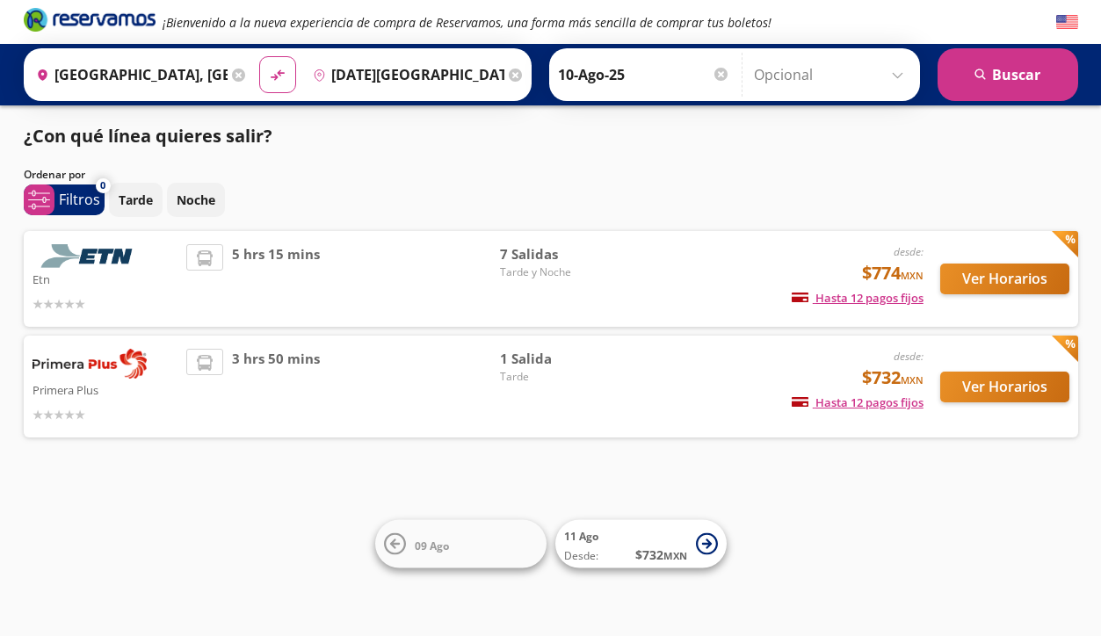
click at [420, 372] on div "3 hrs 50 mins" at bounding box center [343, 387] width 314 height 76
click at [118, 375] on img at bounding box center [90, 364] width 114 height 30
click at [1021, 384] on button "Ver Horarios" at bounding box center [1004, 387] width 129 height 31
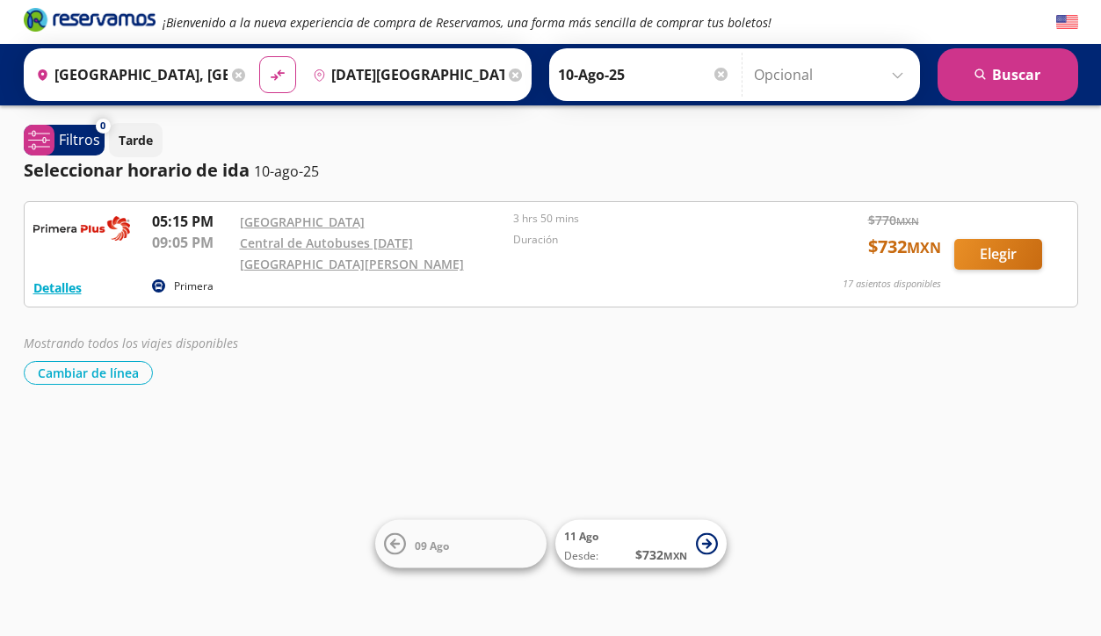
click at [991, 249] on button "Elegir" at bounding box center [998, 254] width 88 height 31
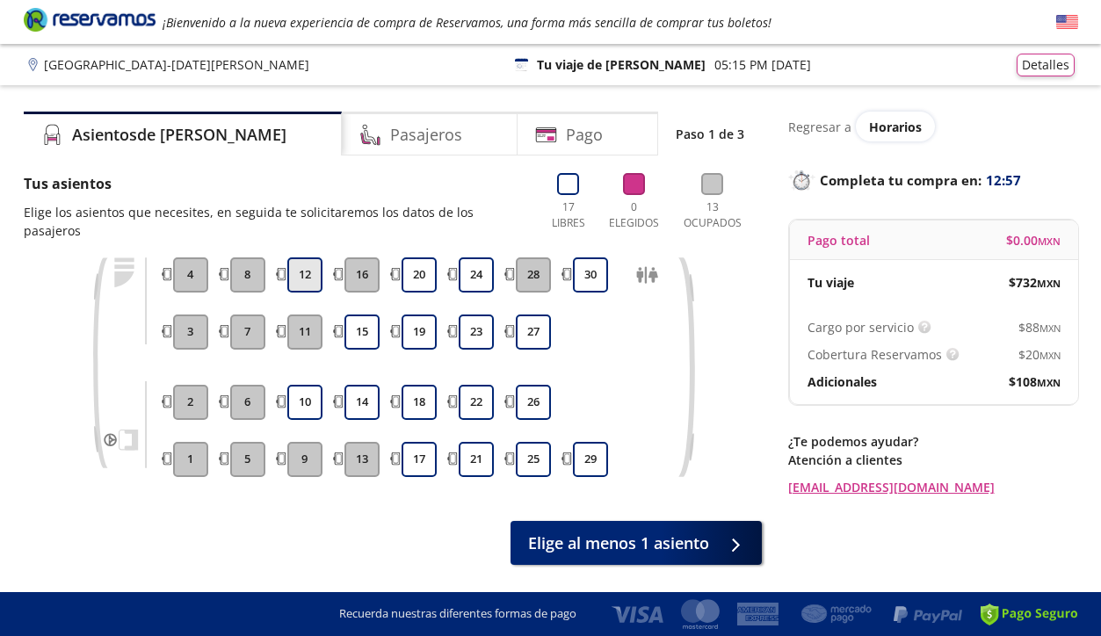
click at [307, 258] on button "12" at bounding box center [304, 274] width 35 height 35
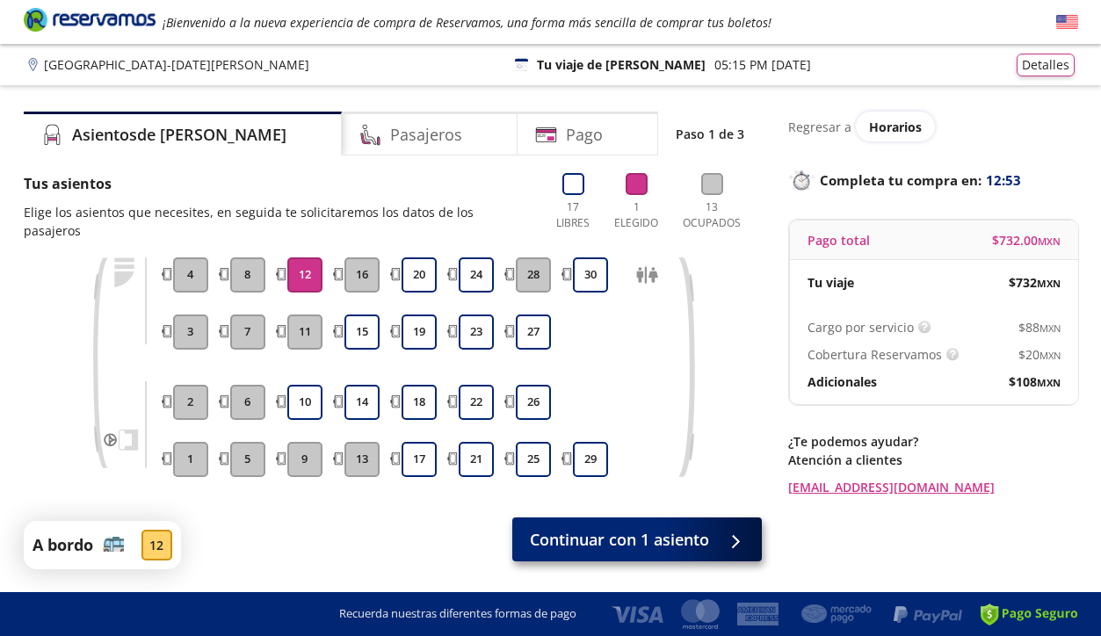
click at [572, 528] on span "Continuar con 1 asiento" at bounding box center [619, 540] width 179 height 24
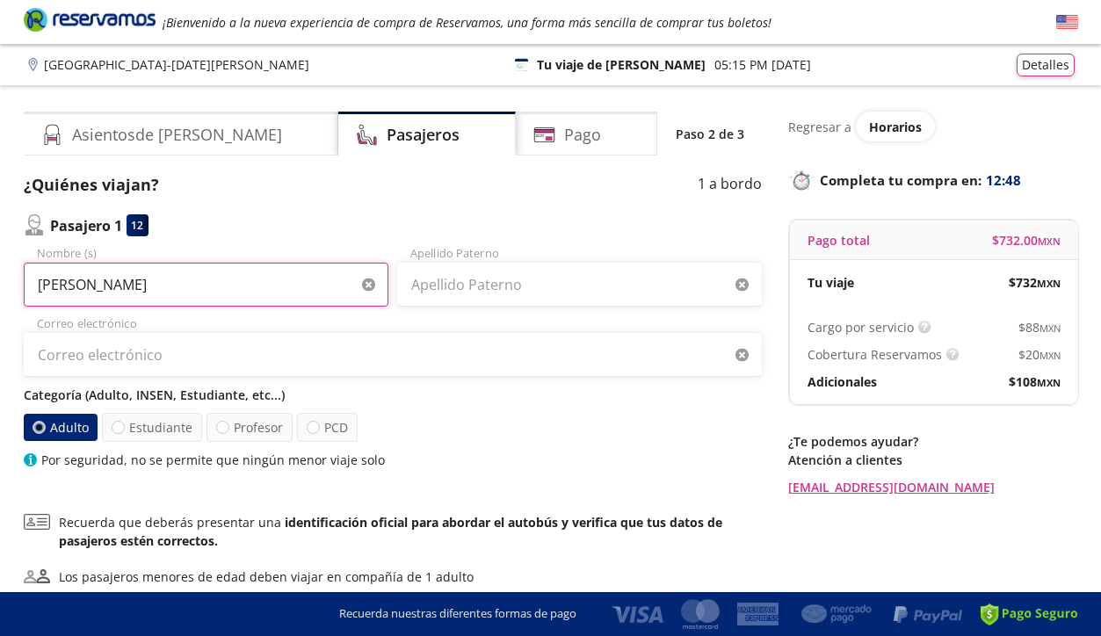
type input "[PERSON_NAME]"
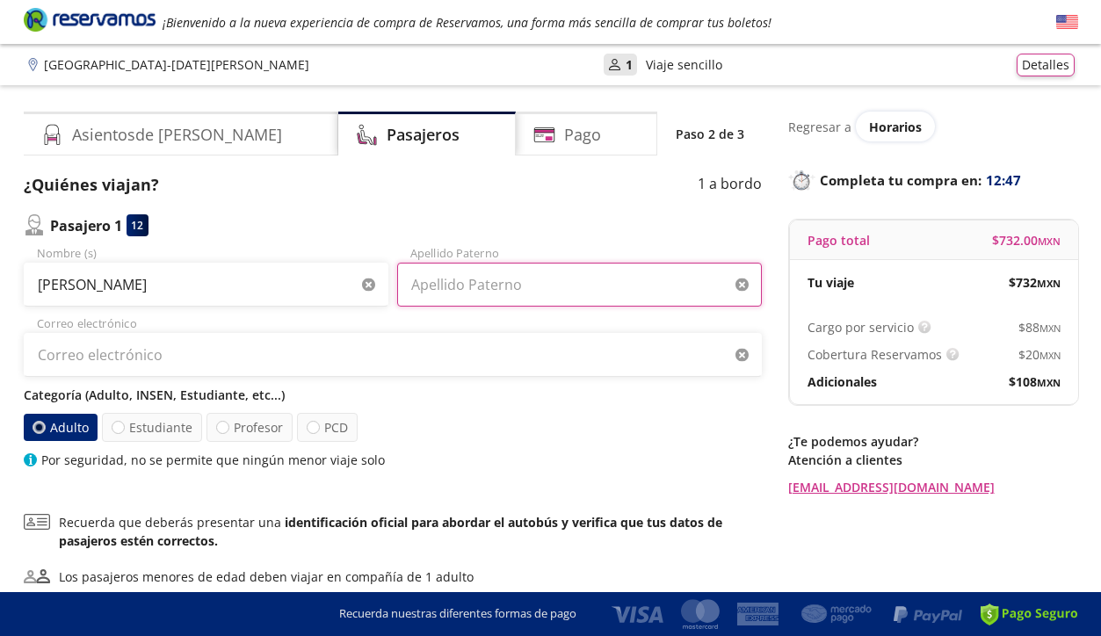
click at [466, 295] on input "Apellido Paterno" at bounding box center [579, 285] width 365 height 44
type input "[PERSON_NAME]"
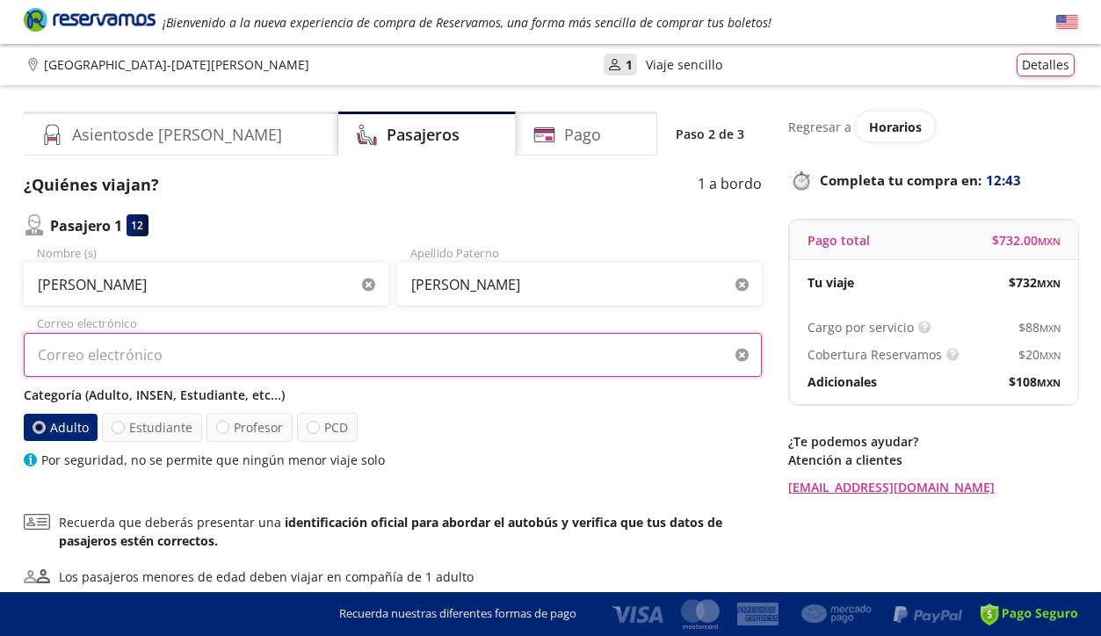
click at [417, 367] on input "Correo electrónico" at bounding box center [393, 355] width 738 height 44
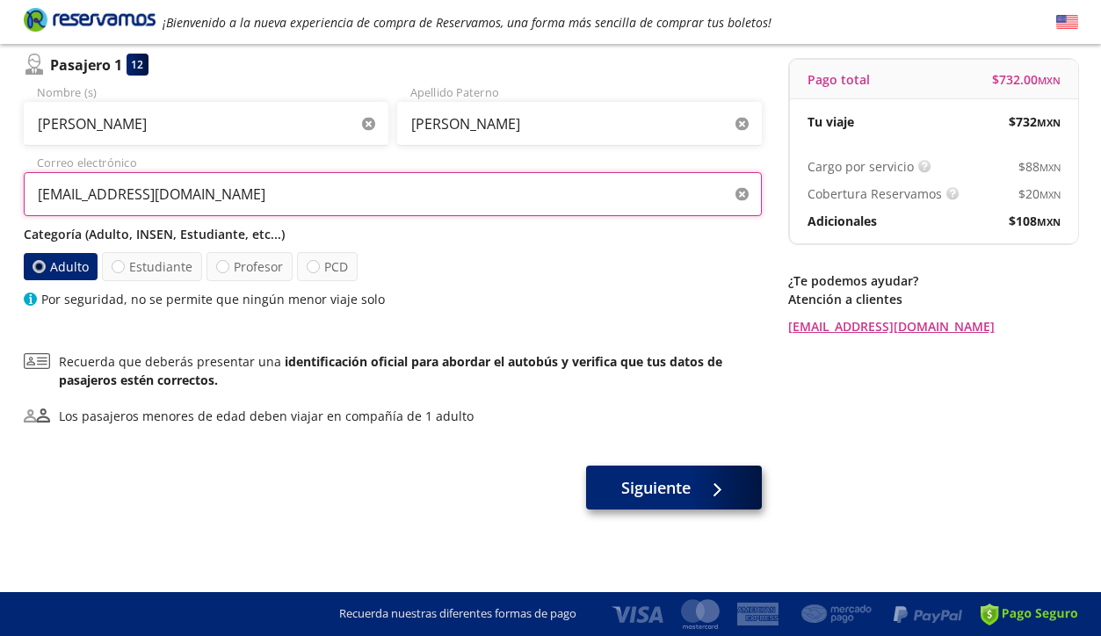
scroll to position [161, 0]
type input "[EMAIL_ADDRESS][DOMAIN_NAME]"
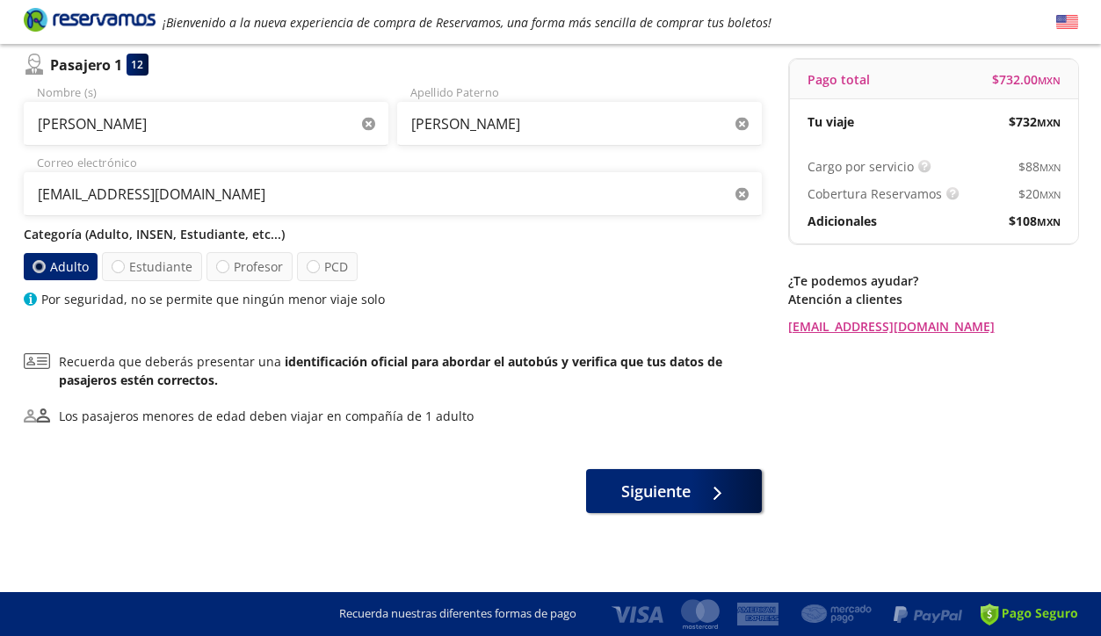
click at [647, 510] on div "Siguiente" at bounding box center [393, 491] width 738 height 44
click at [661, 504] on button "Siguiente" at bounding box center [674, 488] width 176 height 44
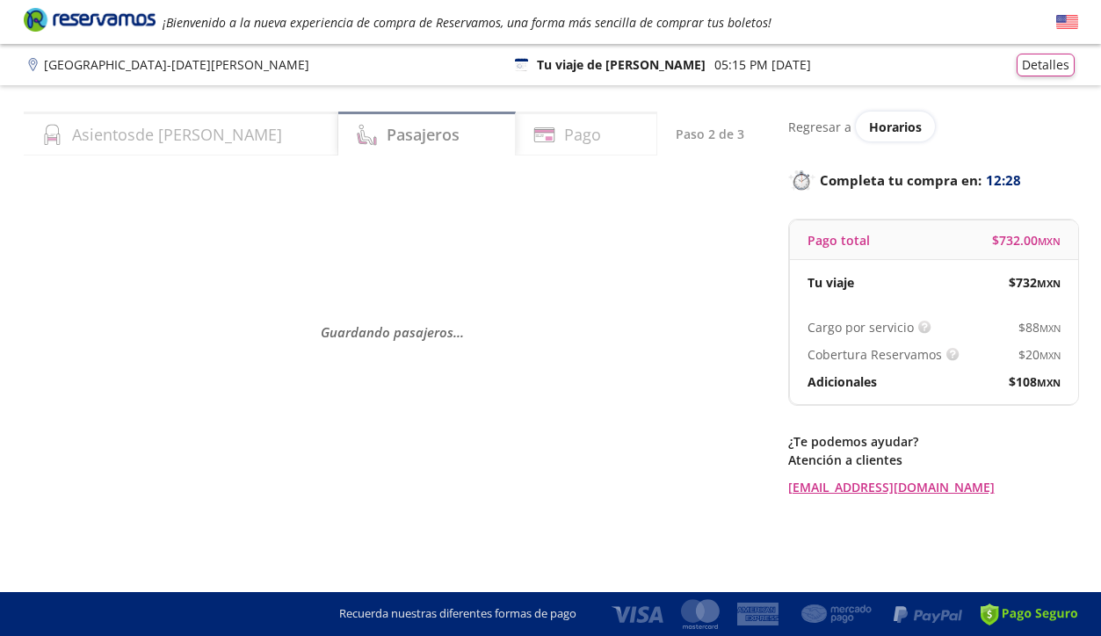
scroll to position [0, 0]
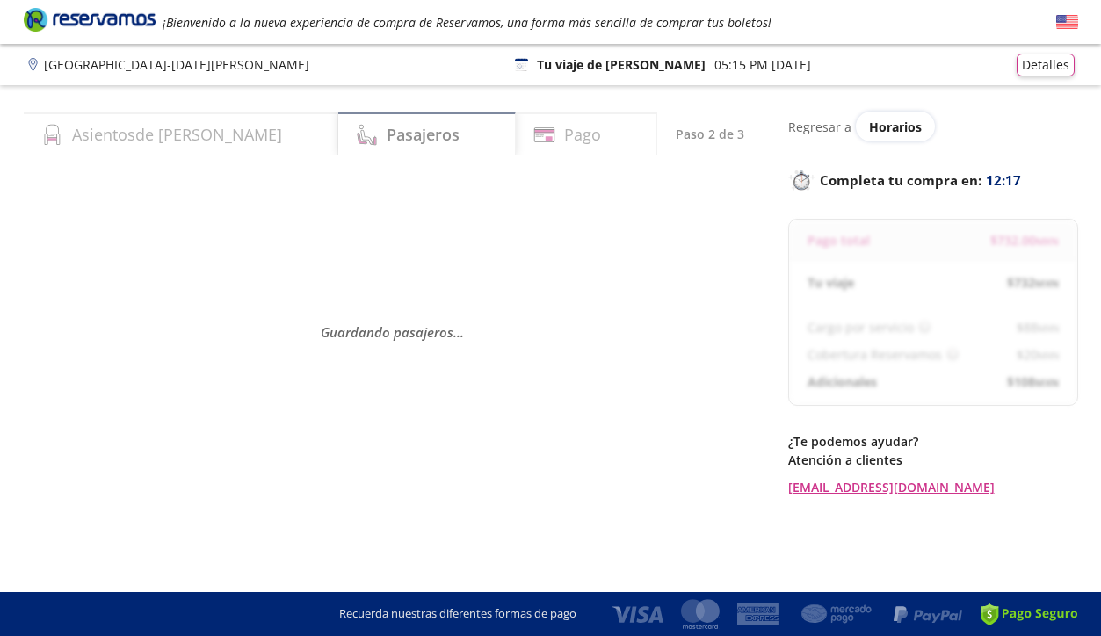
select select "MX"
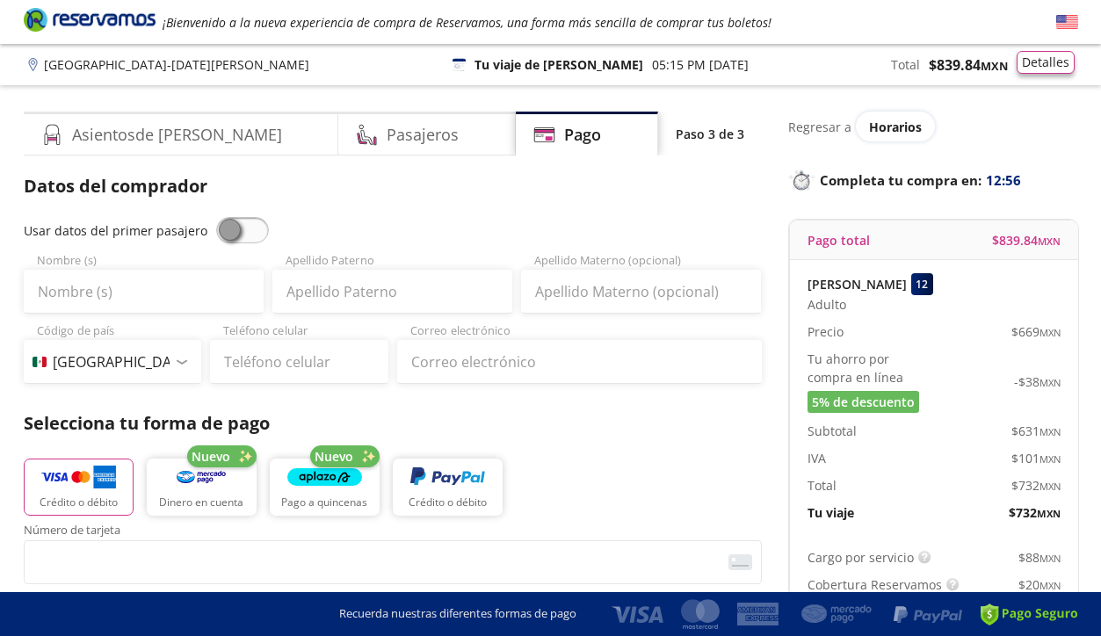
click at [1041, 69] on button "Detalles" at bounding box center [1045, 62] width 58 height 23
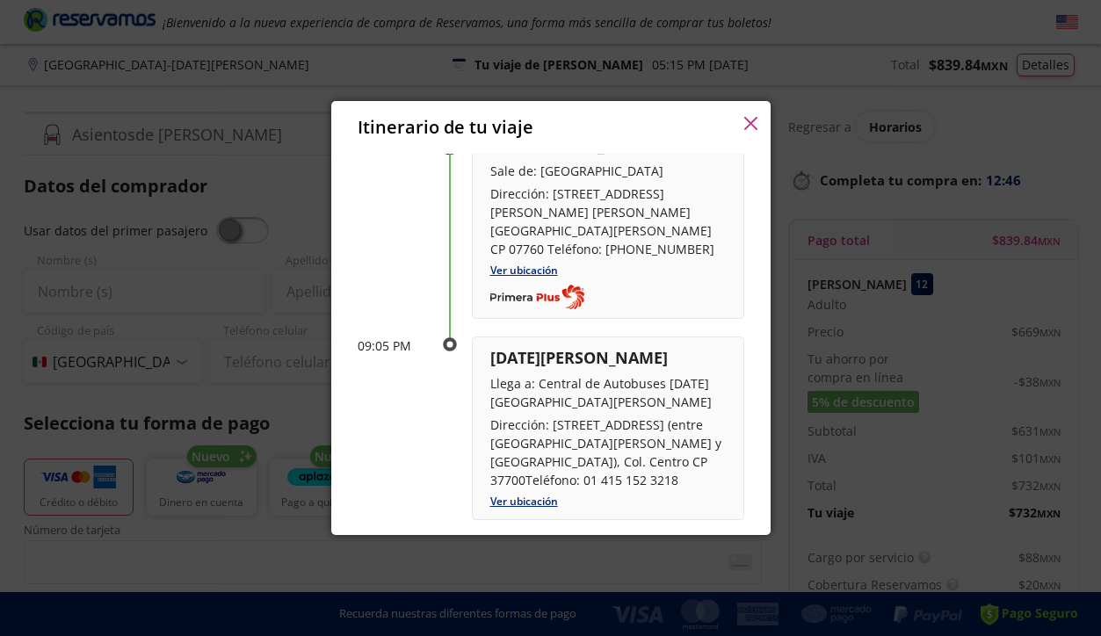
scroll to position [104, 0]
click at [756, 130] on button "button" at bounding box center [750, 124] width 13 height 21
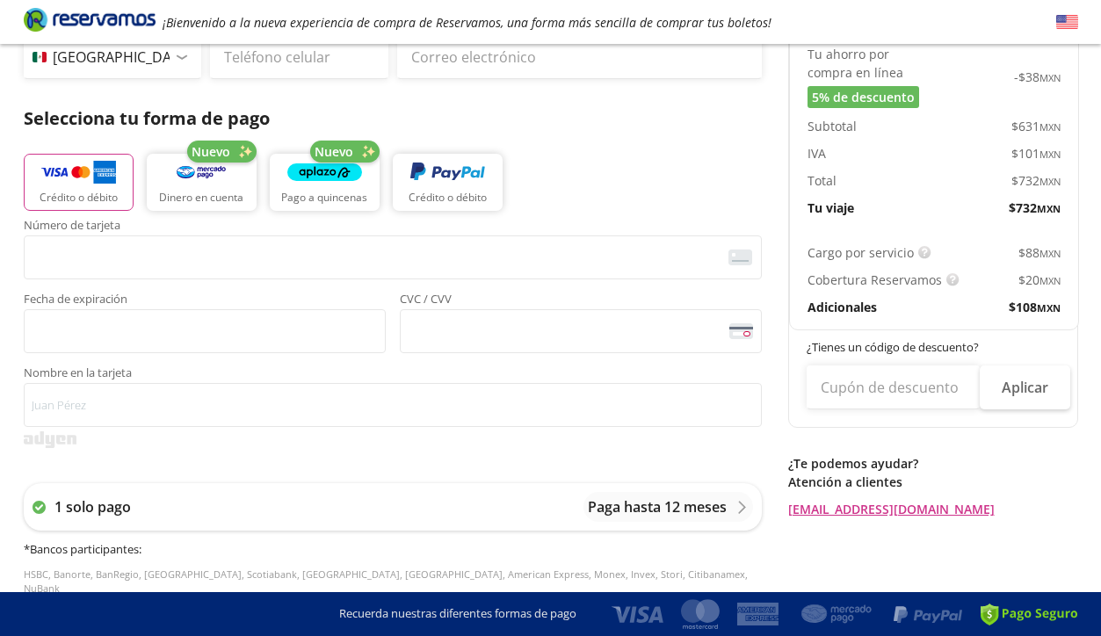
scroll to position [305, 0]
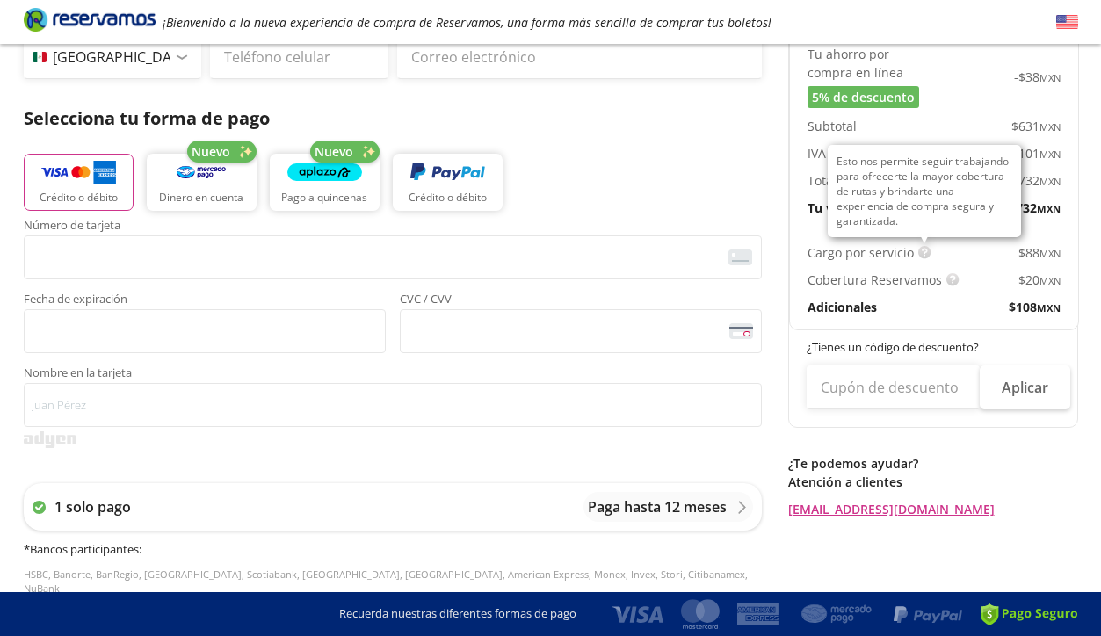
click at [919, 255] on img at bounding box center [924, 252] width 13 height 13
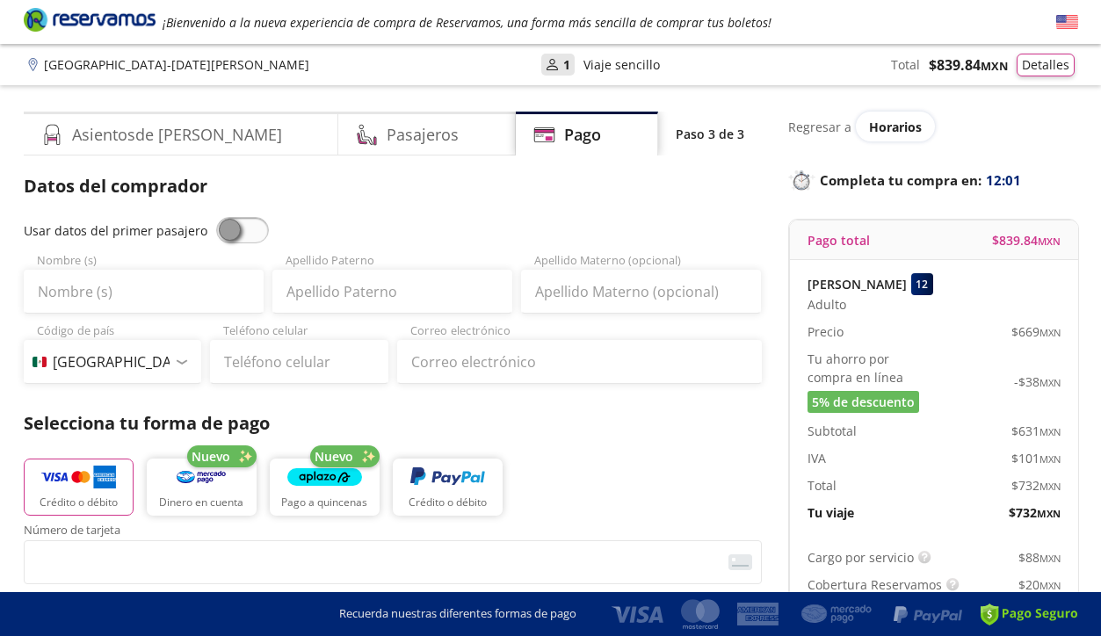
scroll to position [0, 0]
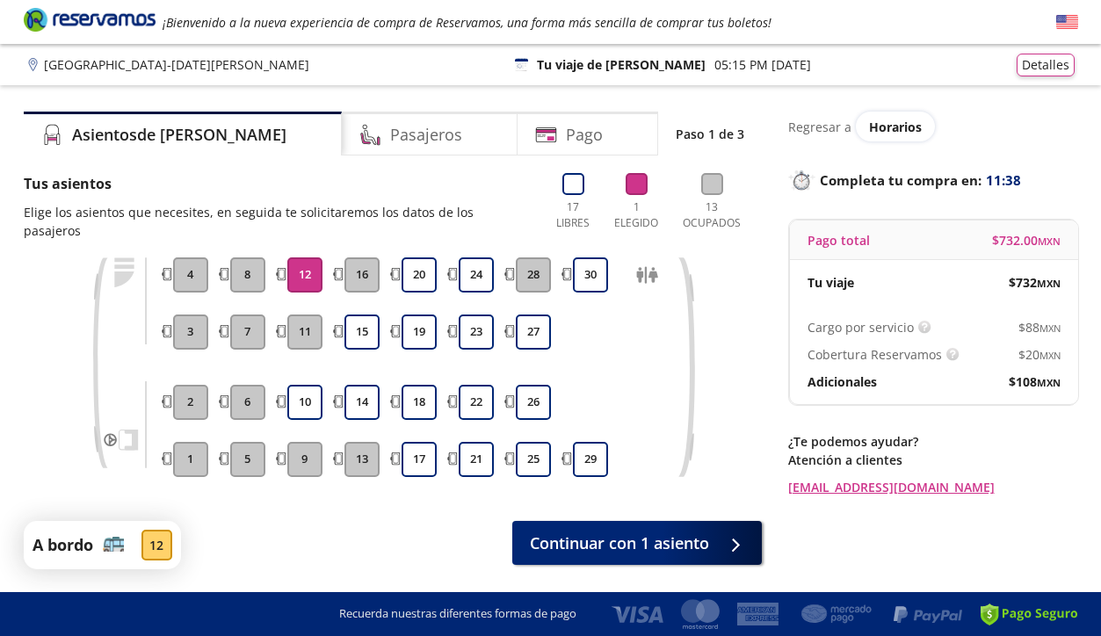
click at [302, 257] on button "12" at bounding box center [304, 274] width 35 height 35
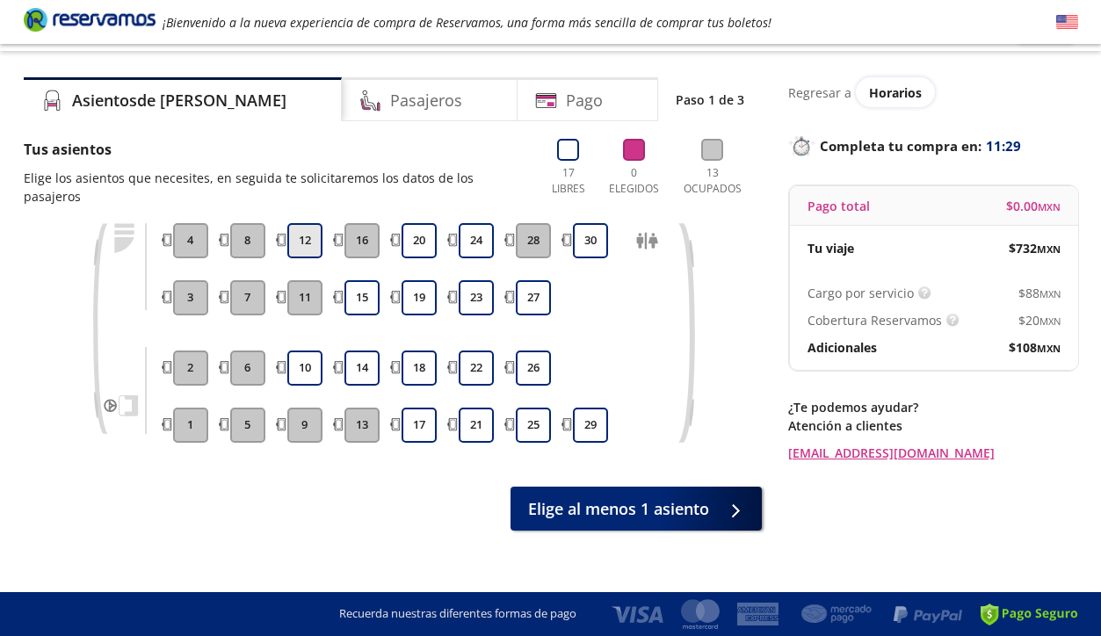
scroll to position [33, 0]
